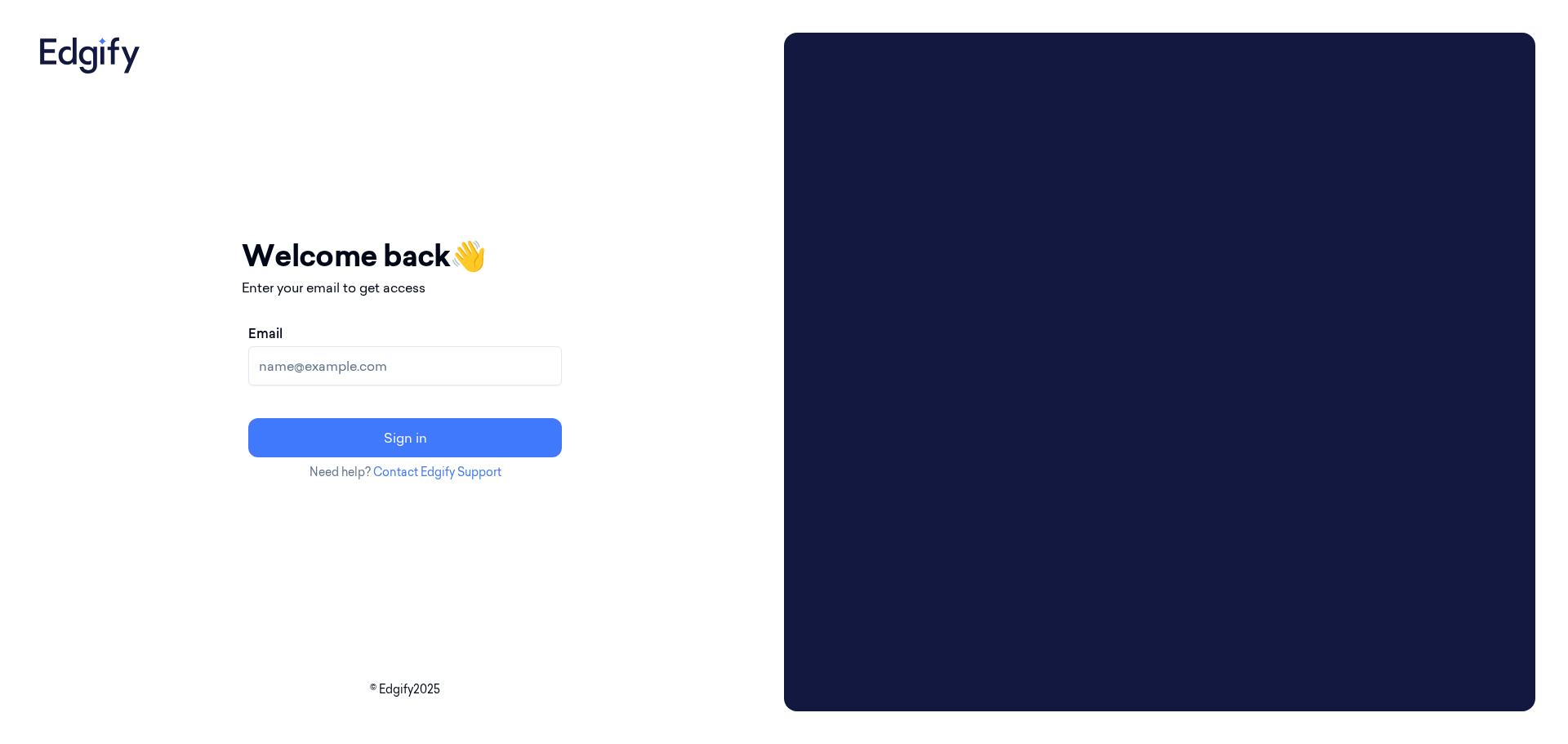
click at [391, 367] on input "Email" at bounding box center [405, 365] width 314 height 39
type input "[PERSON_NAME][DOMAIN_NAME][EMAIL_ADDRESS][DOMAIN_NAME]"
click at [249, 418] on button "Sign in" at bounding box center [405, 437] width 314 height 39
click at [412, 368] on input "Email" at bounding box center [405, 365] width 314 height 39
type input "[PERSON_NAME][DOMAIN_NAME][EMAIL_ADDRESS][DOMAIN_NAME]"
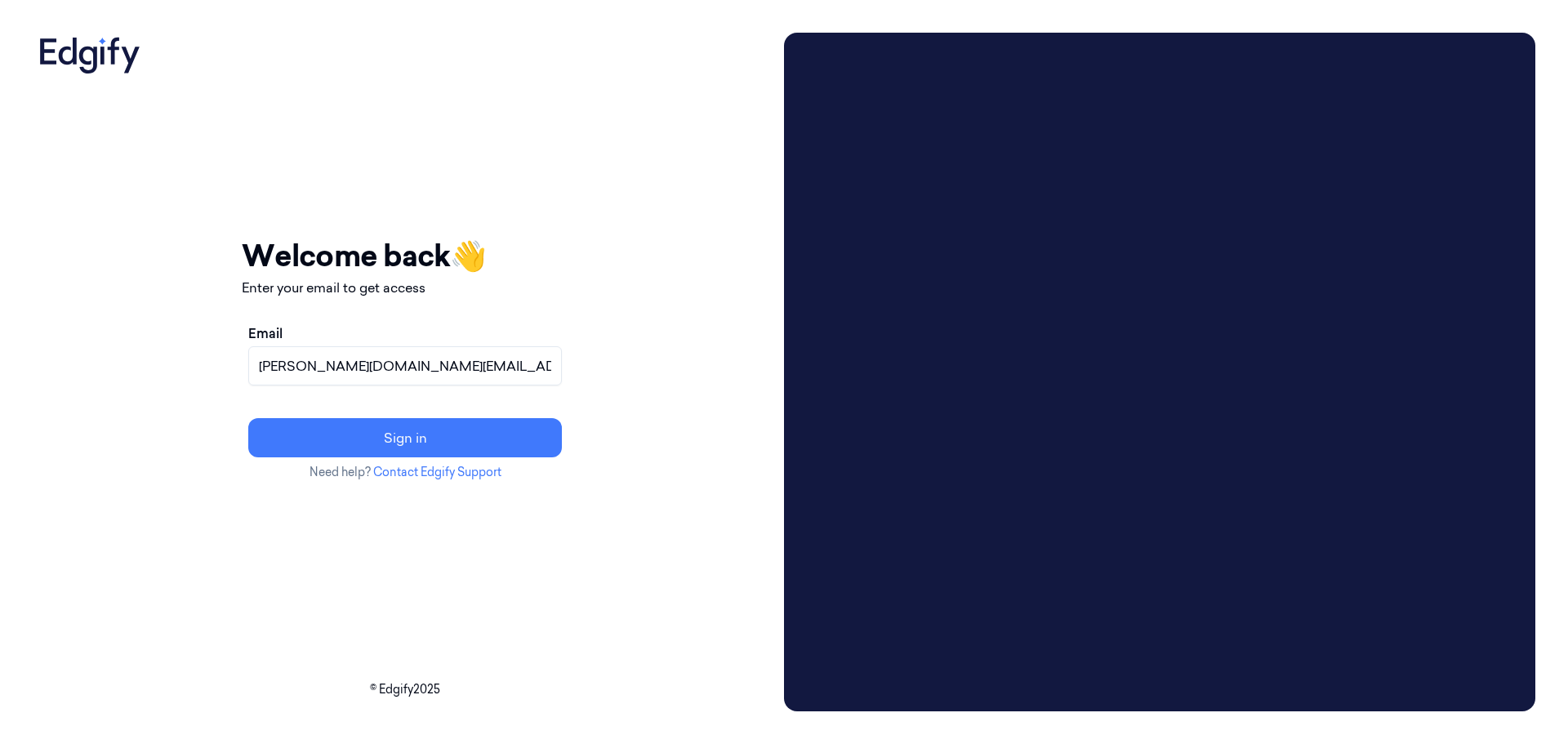
click at [249, 418] on button "Sign in" at bounding box center [405, 437] width 314 height 39
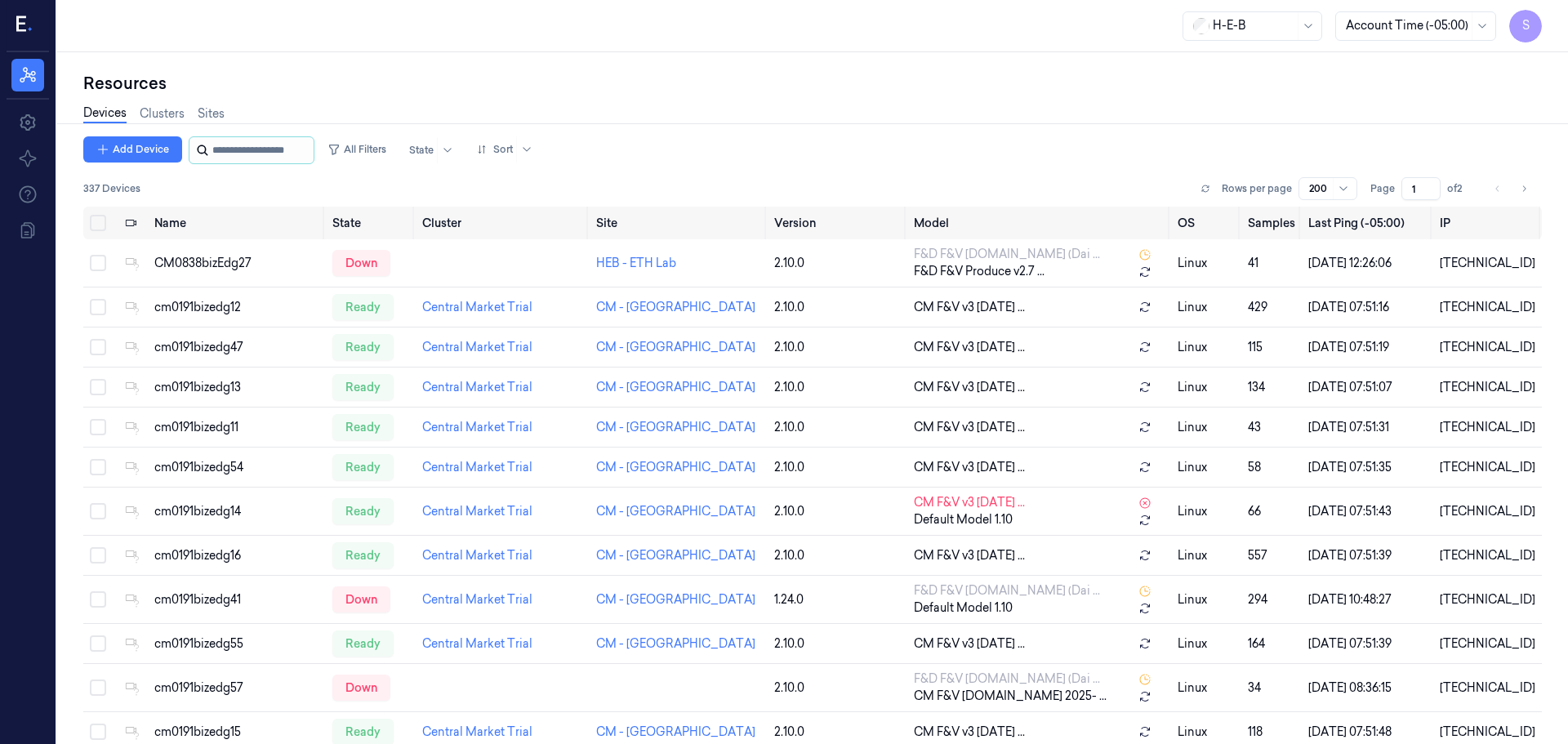
click at [228, 145] on input "string" at bounding box center [261, 149] width 98 height 26
paste input "**********"
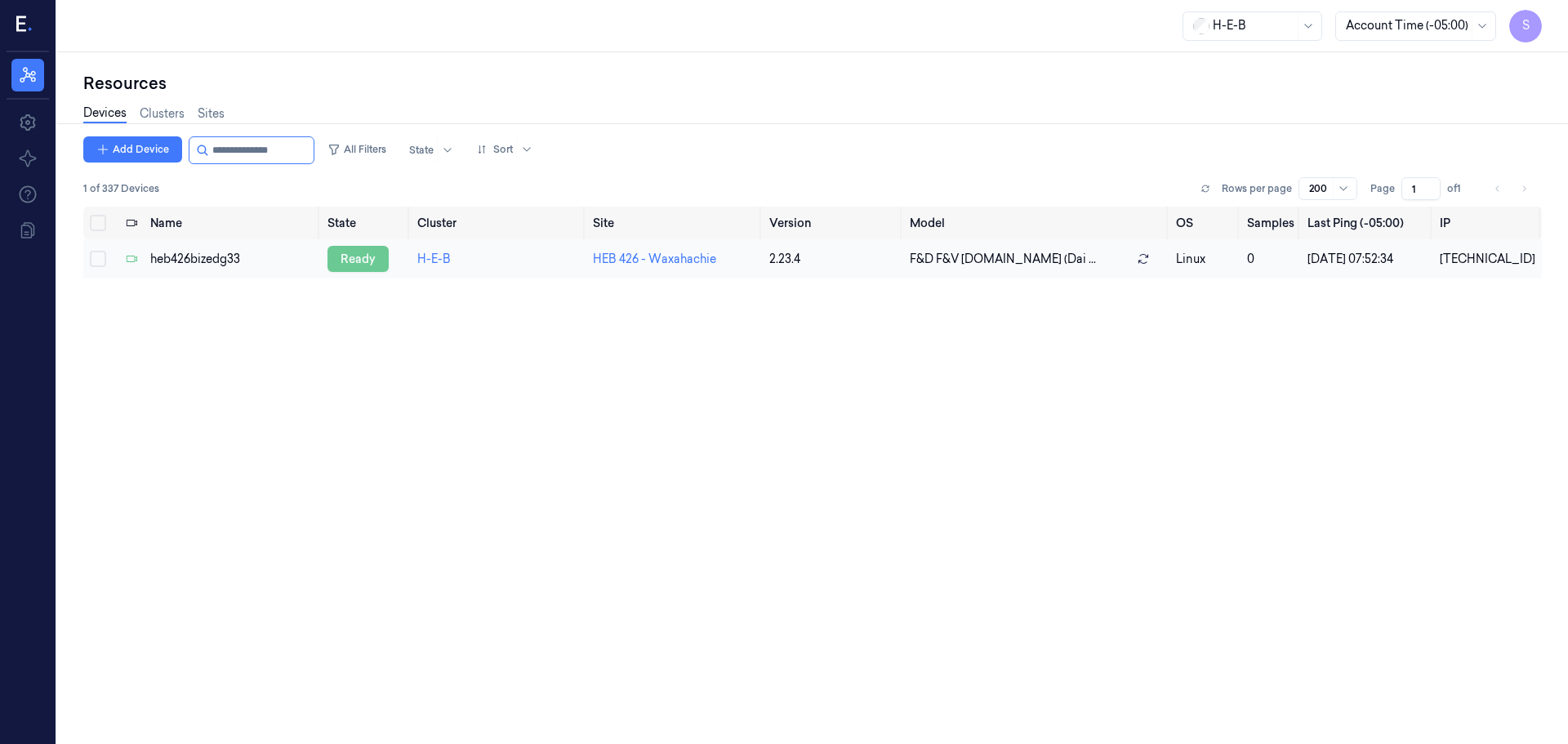
type input "**********"
click at [359, 259] on div "ready" at bounding box center [358, 259] width 61 height 26
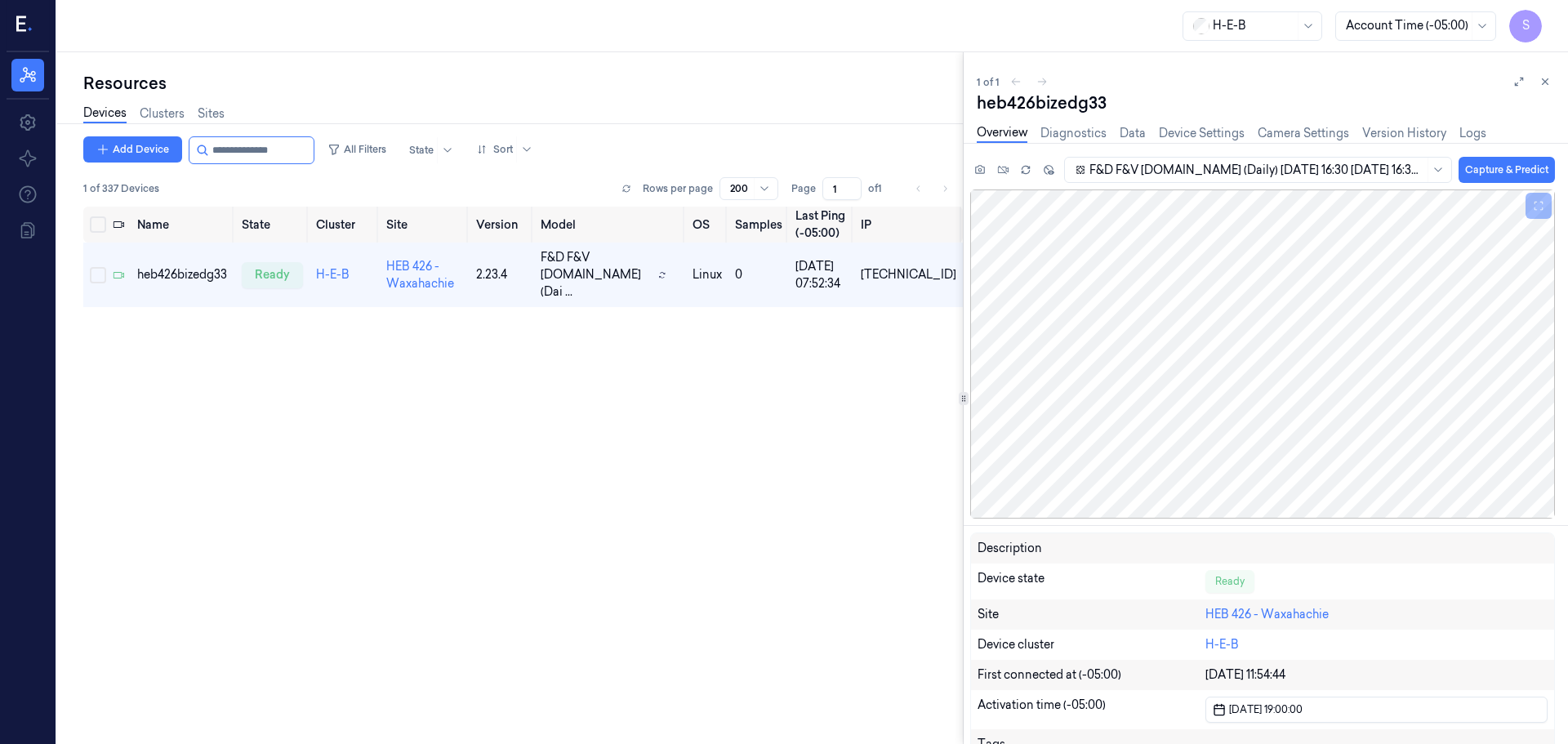
click at [101, 112] on link "Devices" at bounding box center [105, 113] width 43 height 19
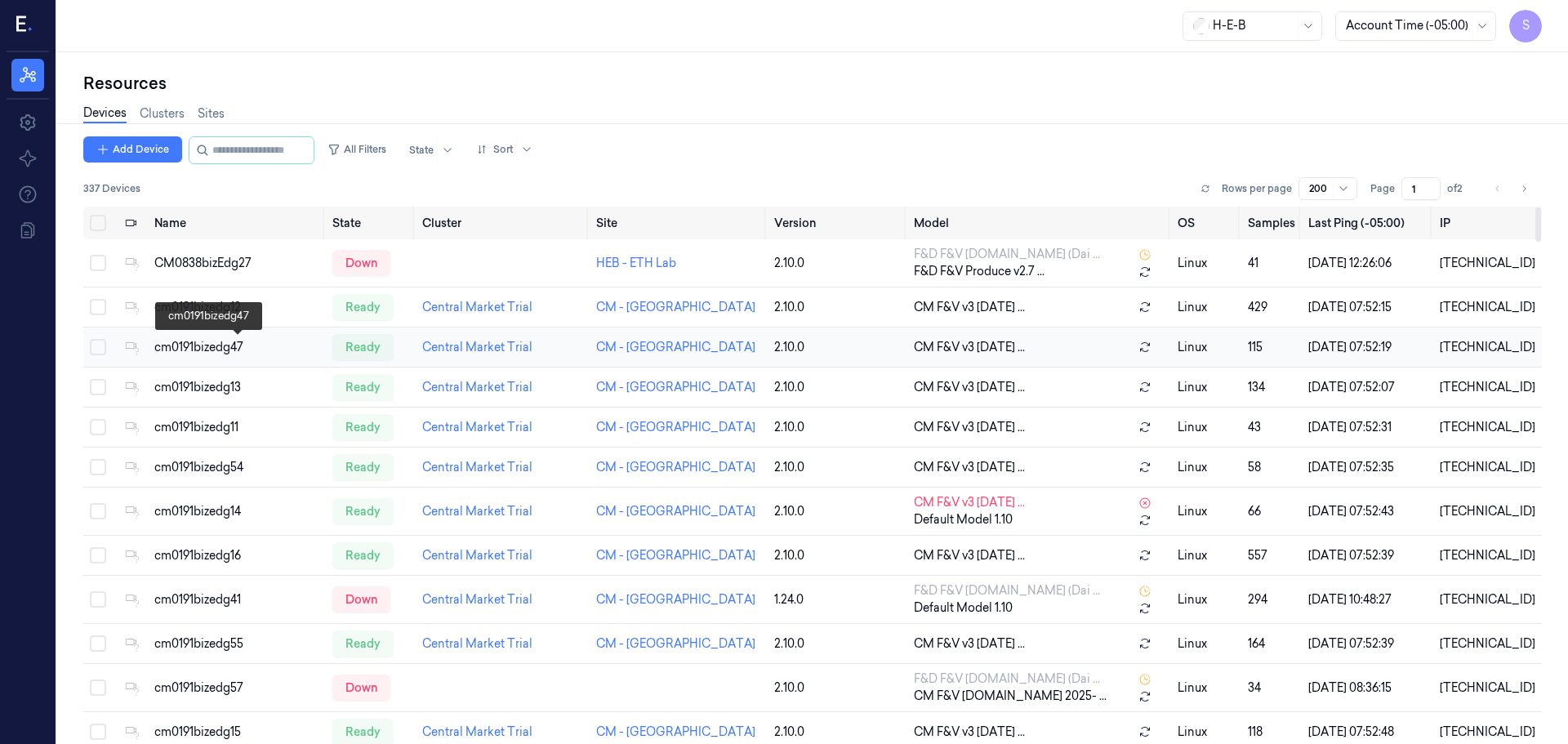
click at [214, 341] on div "cm0191bizedg47" at bounding box center [237, 347] width 165 height 18
